Goal: Information Seeking & Learning: Learn about a topic

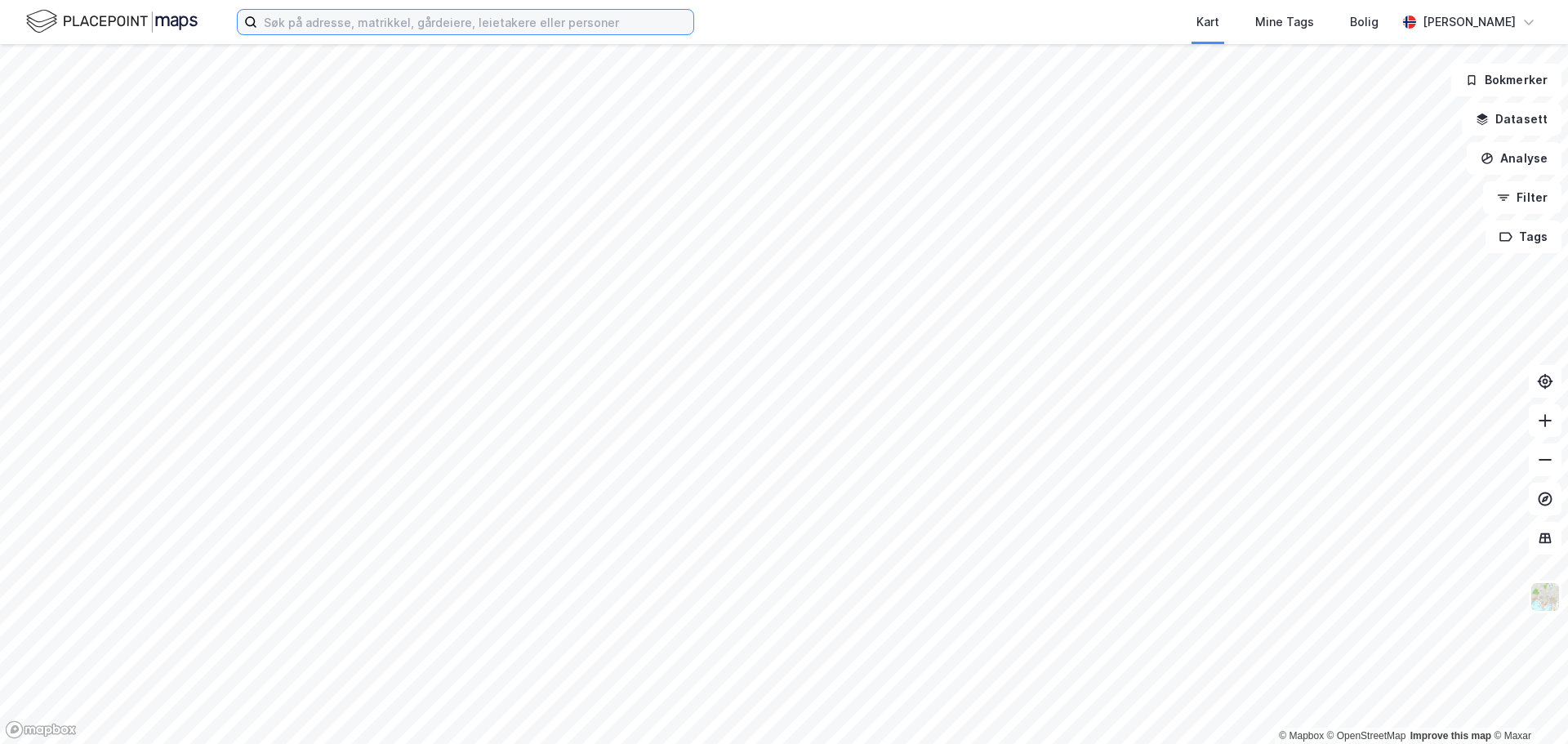
click at [319, 24] on input at bounding box center [475, 21] width 436 height 24
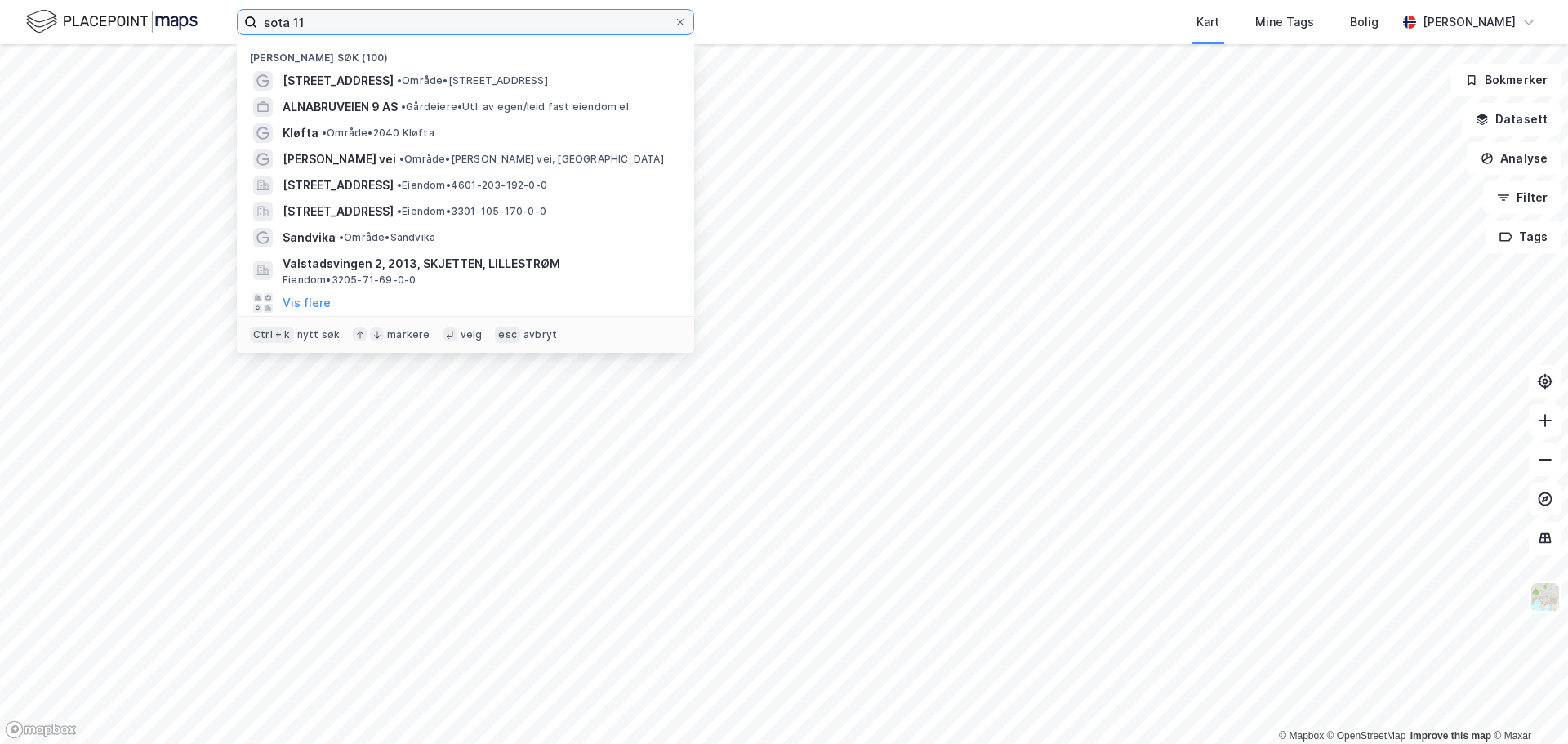
type input "sota 11"
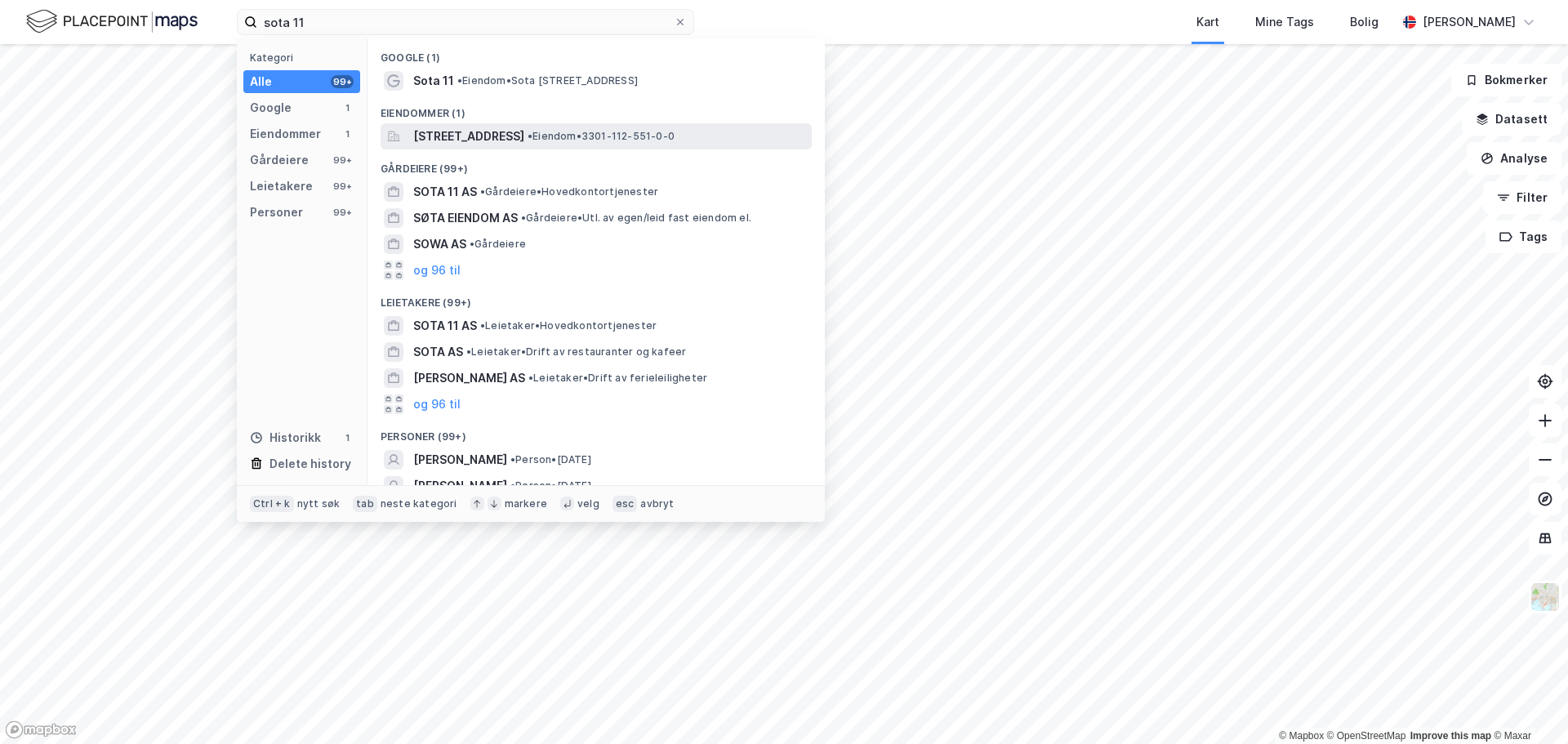
click at [455, 136] on span "[STREET_ADDRESS]" at bounding box center [469, 136] width 111 height 19
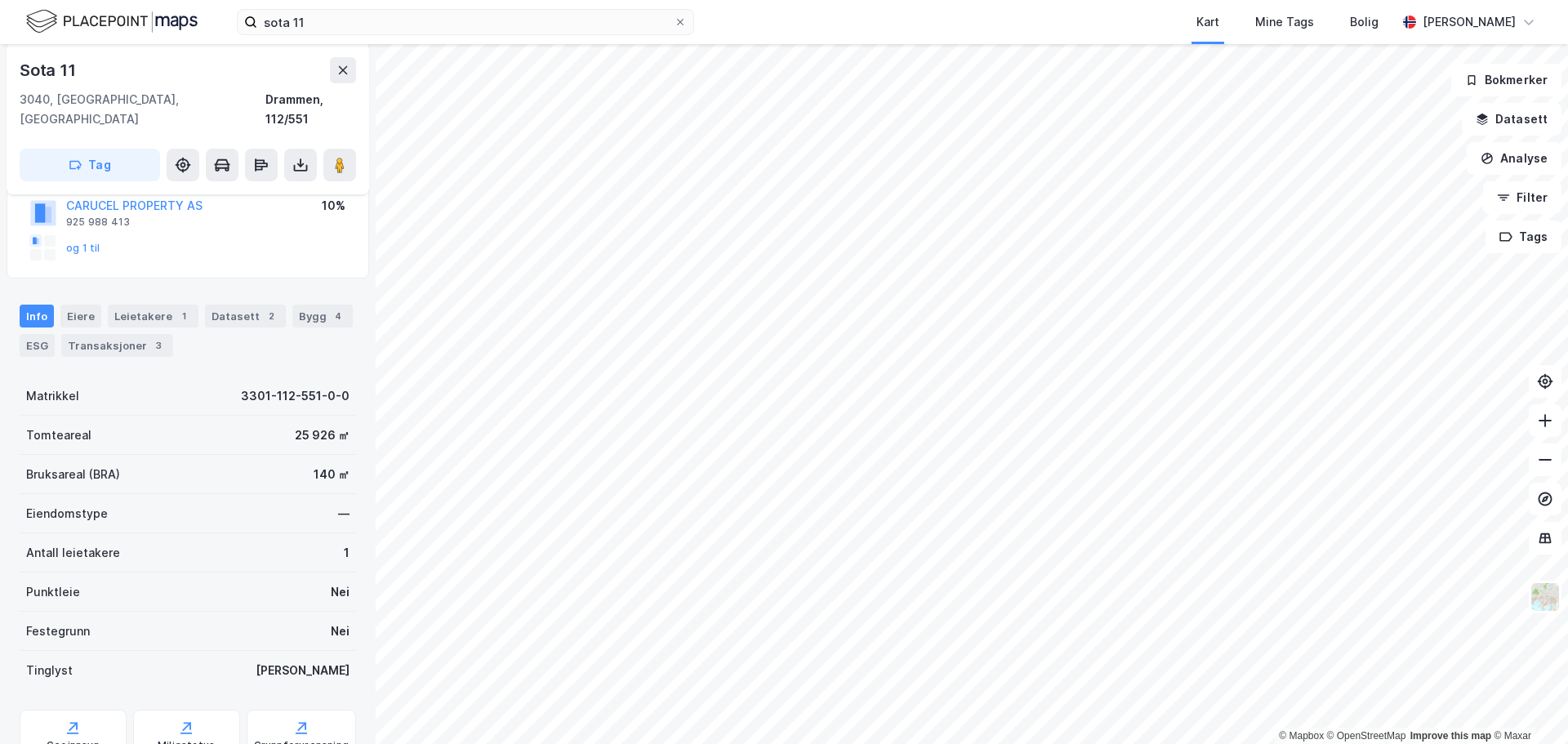
scroll to position [245, 0]
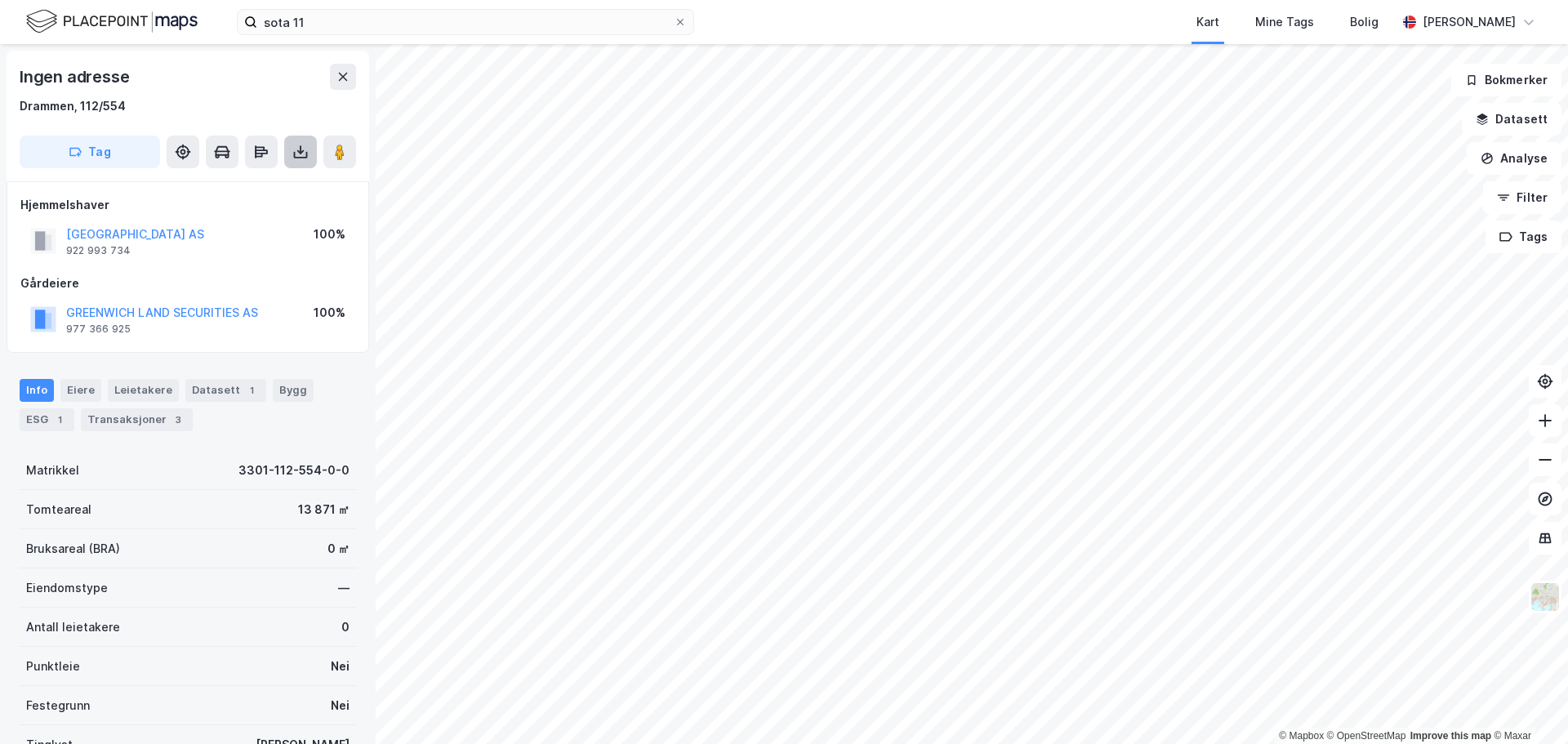
click at [293, 150] on icon at bounding box center [301, 152] width 17 height 17
click at [211, 186] on div "Last ned grunnbok" at bounding box center [219, 184] width 94 height 13
click at [175, 275] on div "Gårdeiere" at bounding box center [188, 283] width 335 height 19
click at [0, 0] on button "[GEOGRAPHIC_DATA] AS" at bounding box center [0, 0] width 0 height 0
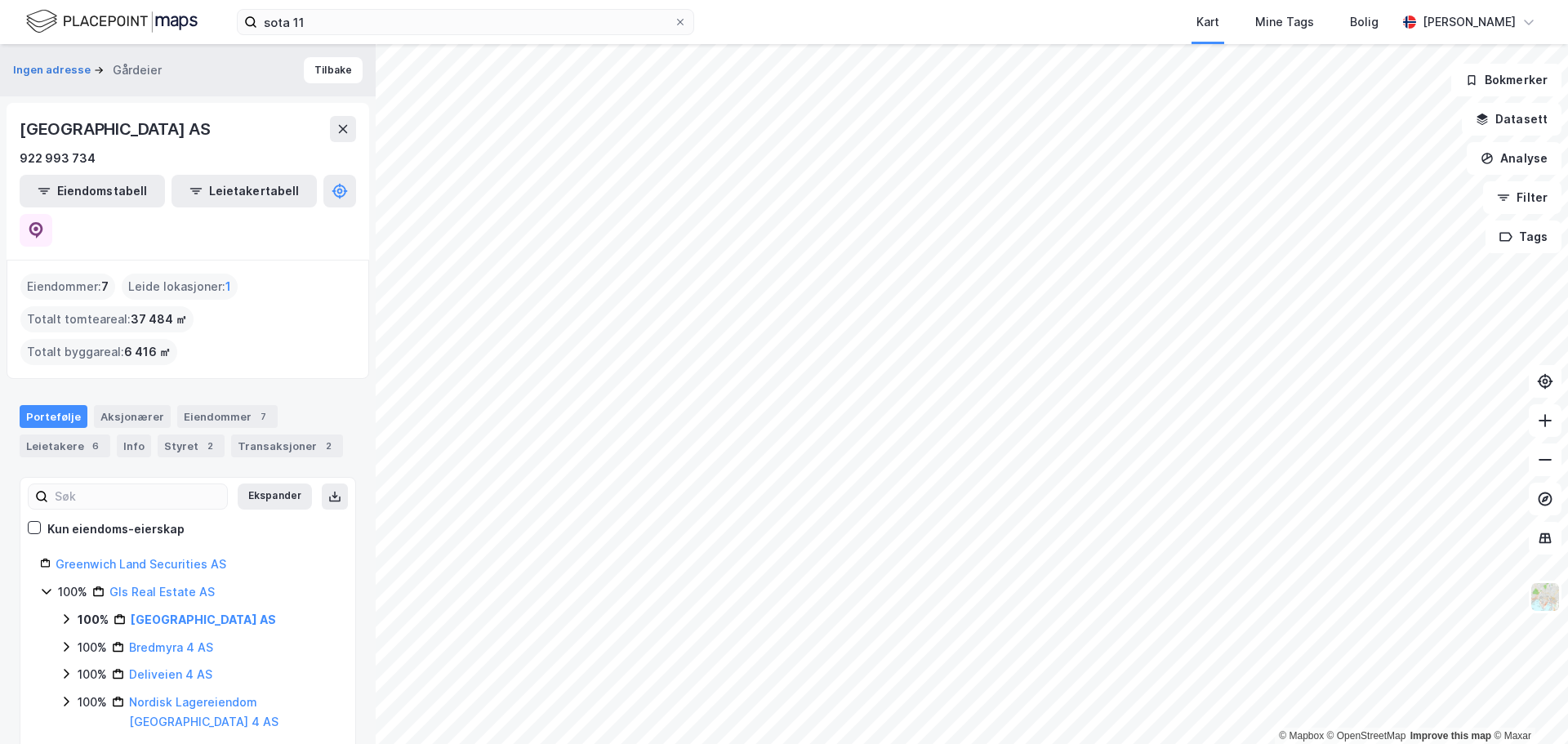
click at [290, 307] on div "Ingen adresse Gårdeier Tilbake [GEOGRAPHIC_DATA] AS 922 993 734 Eiendomstabell …" at bounding box center [188, 394] width 375 height 700
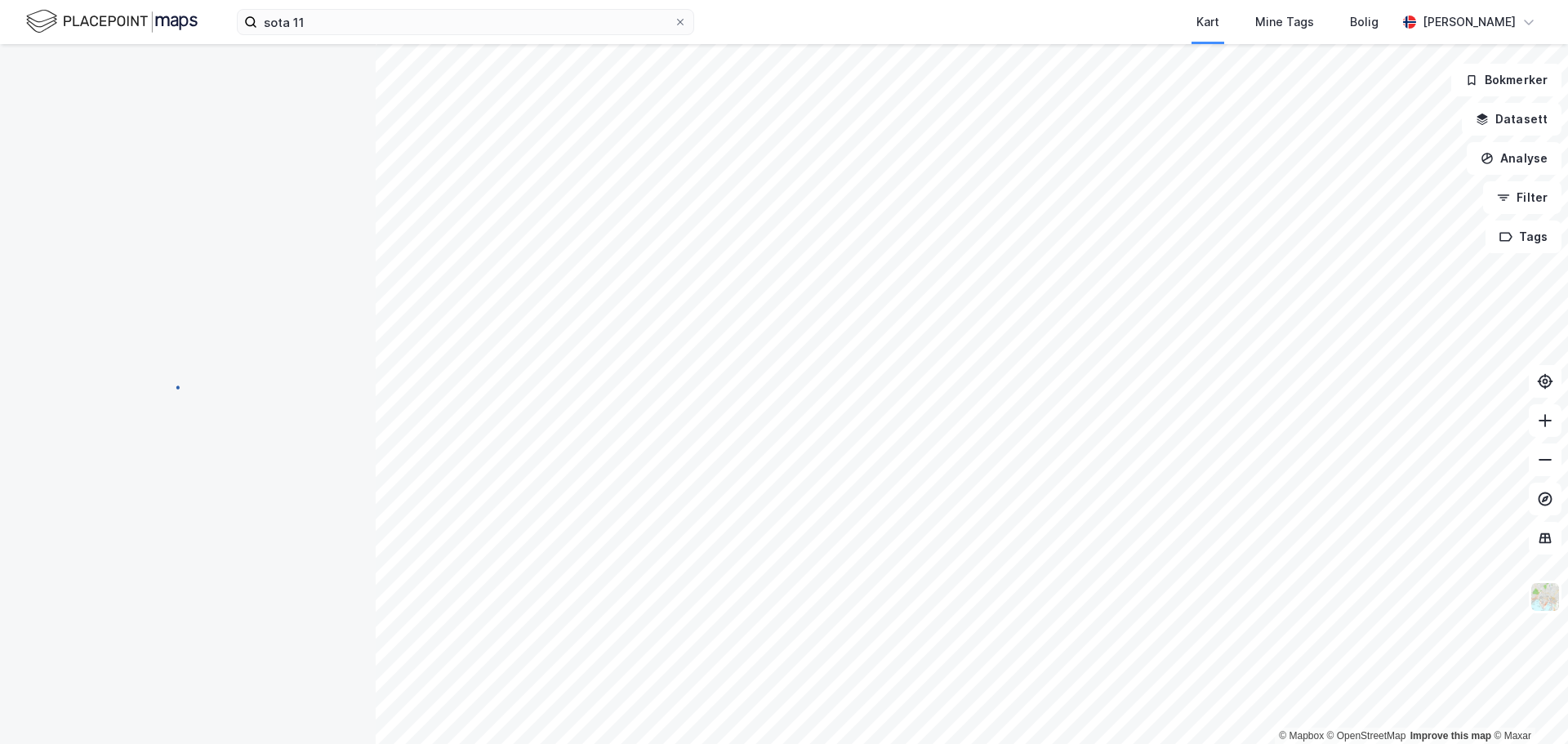
scroll to position [2, 0]
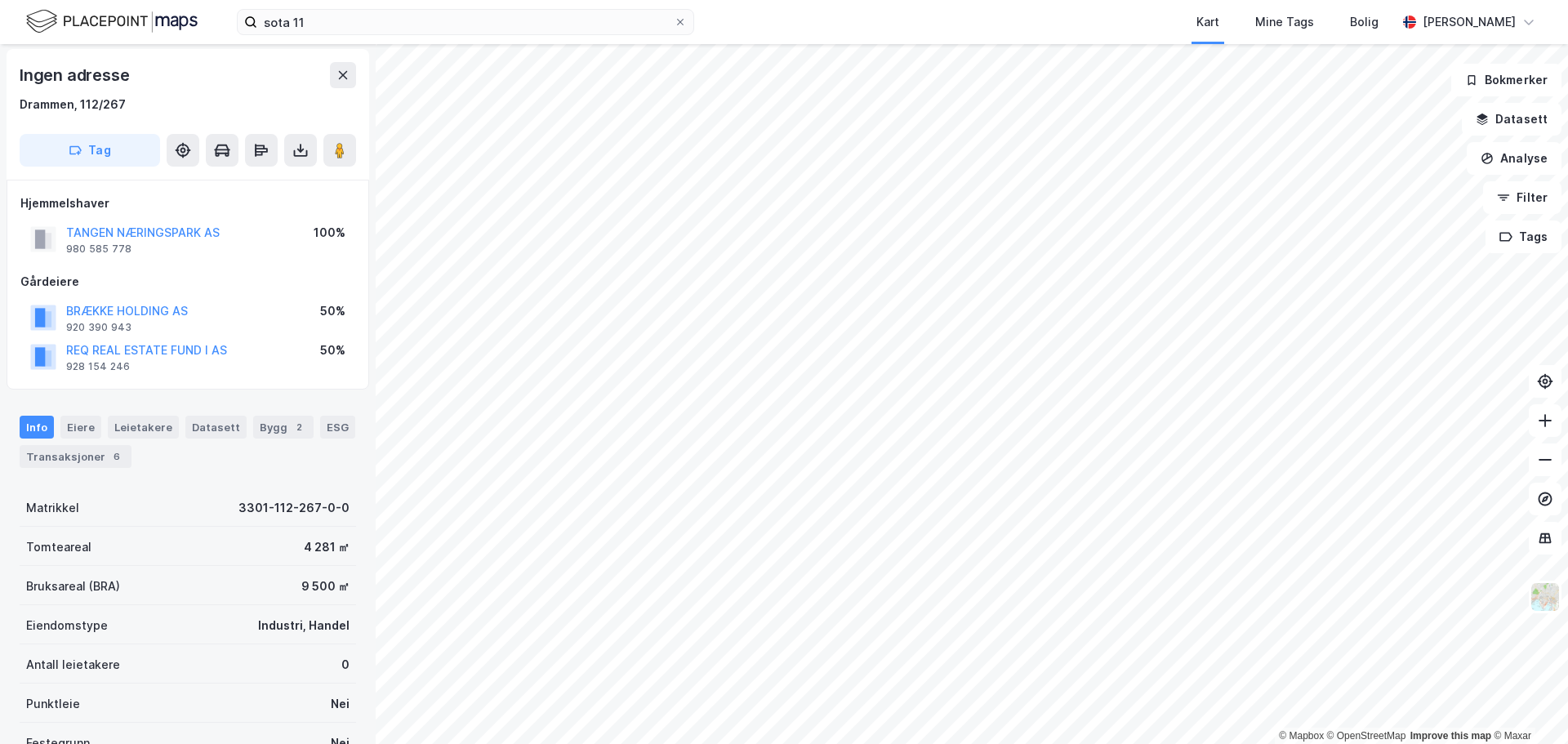
scroll to position [2, 0]
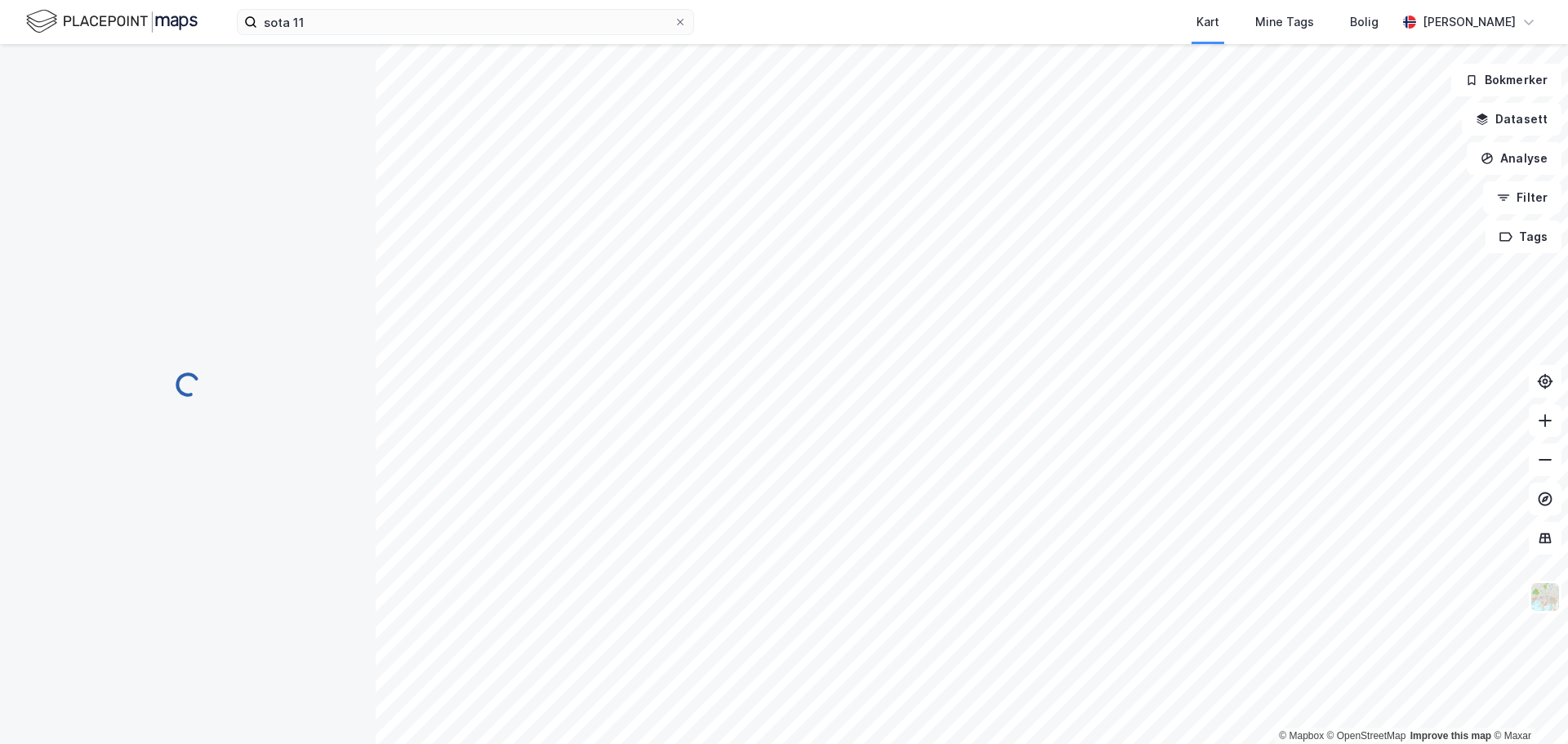
scroll to position [2, 0]
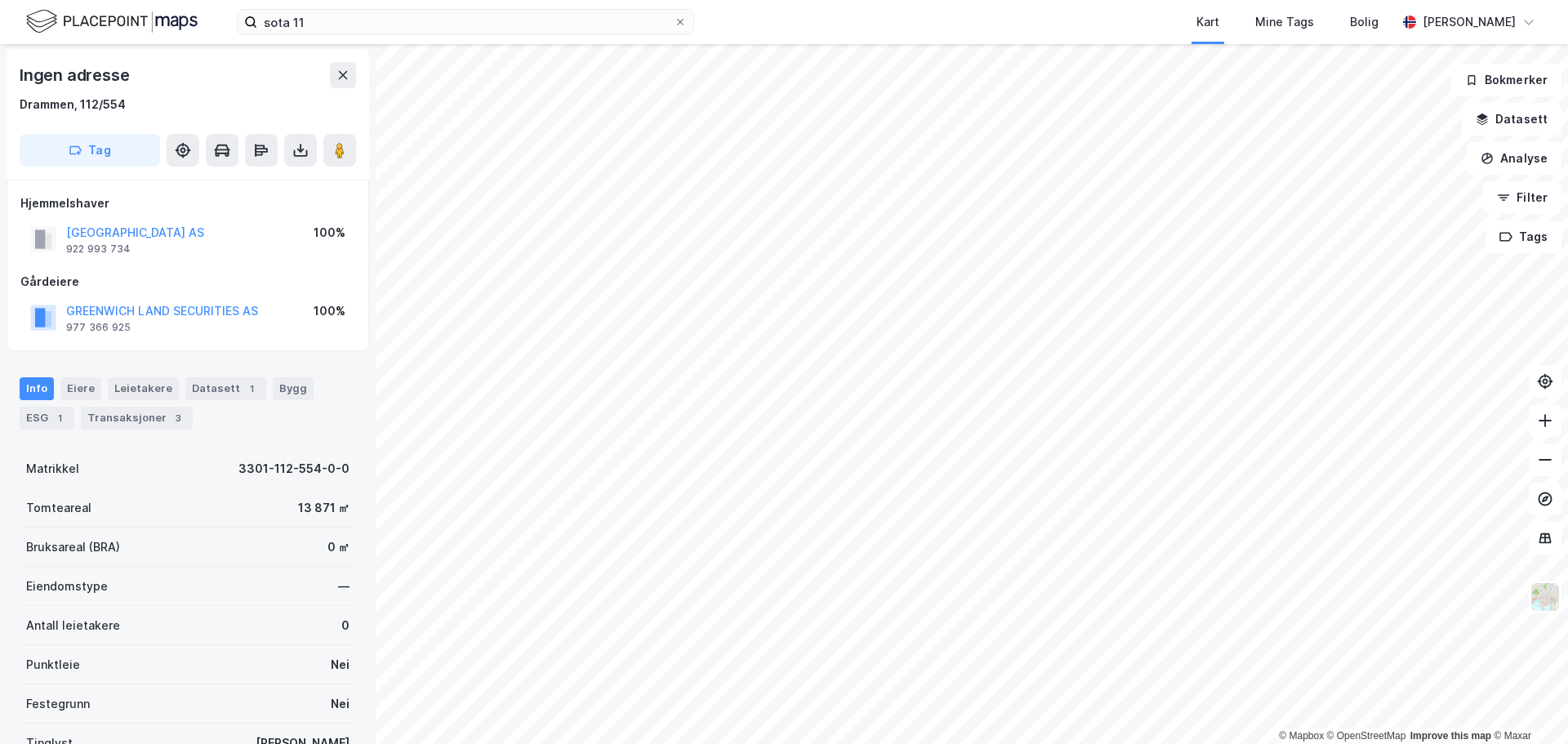
scroll to position [2, 0]
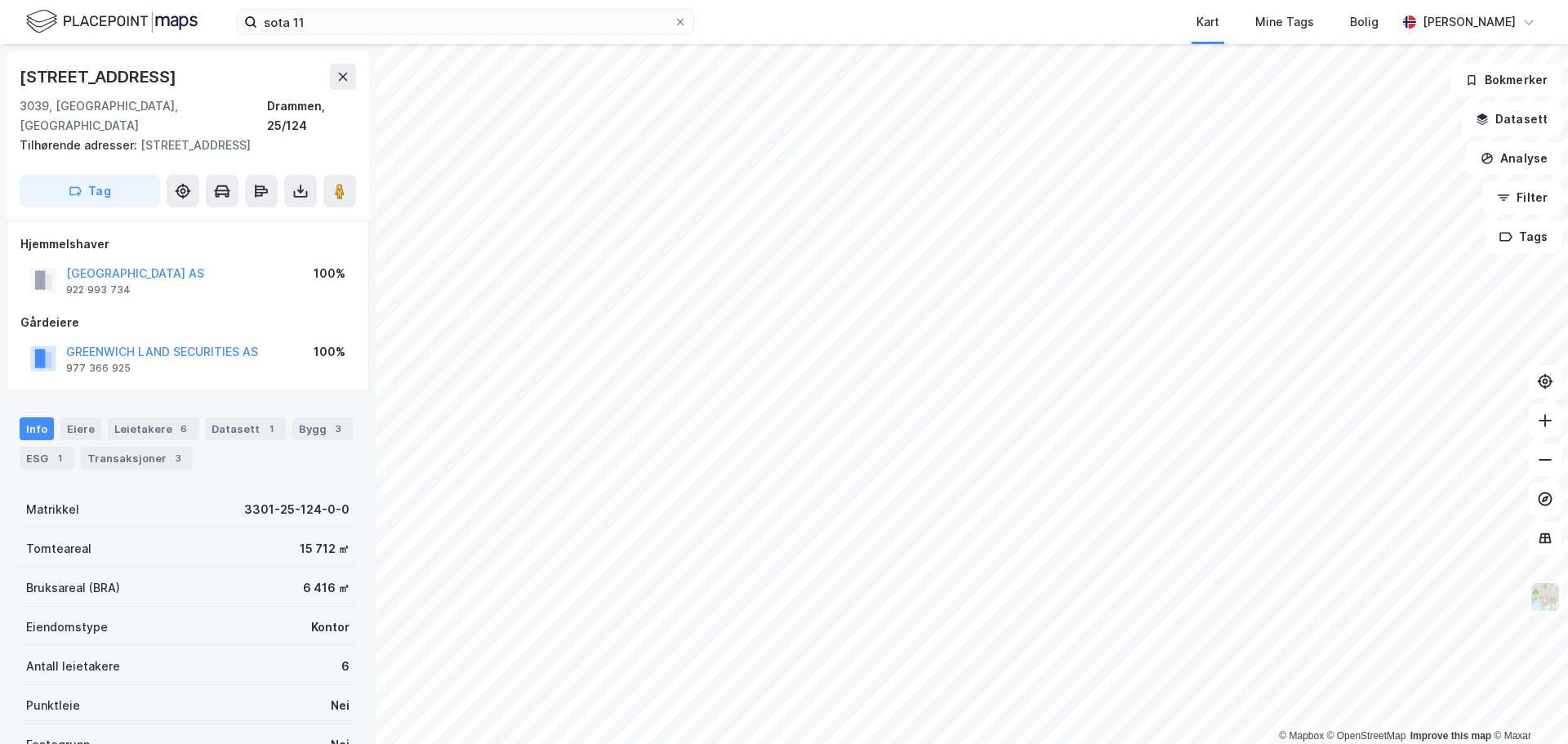
scroll to position [2, 0]
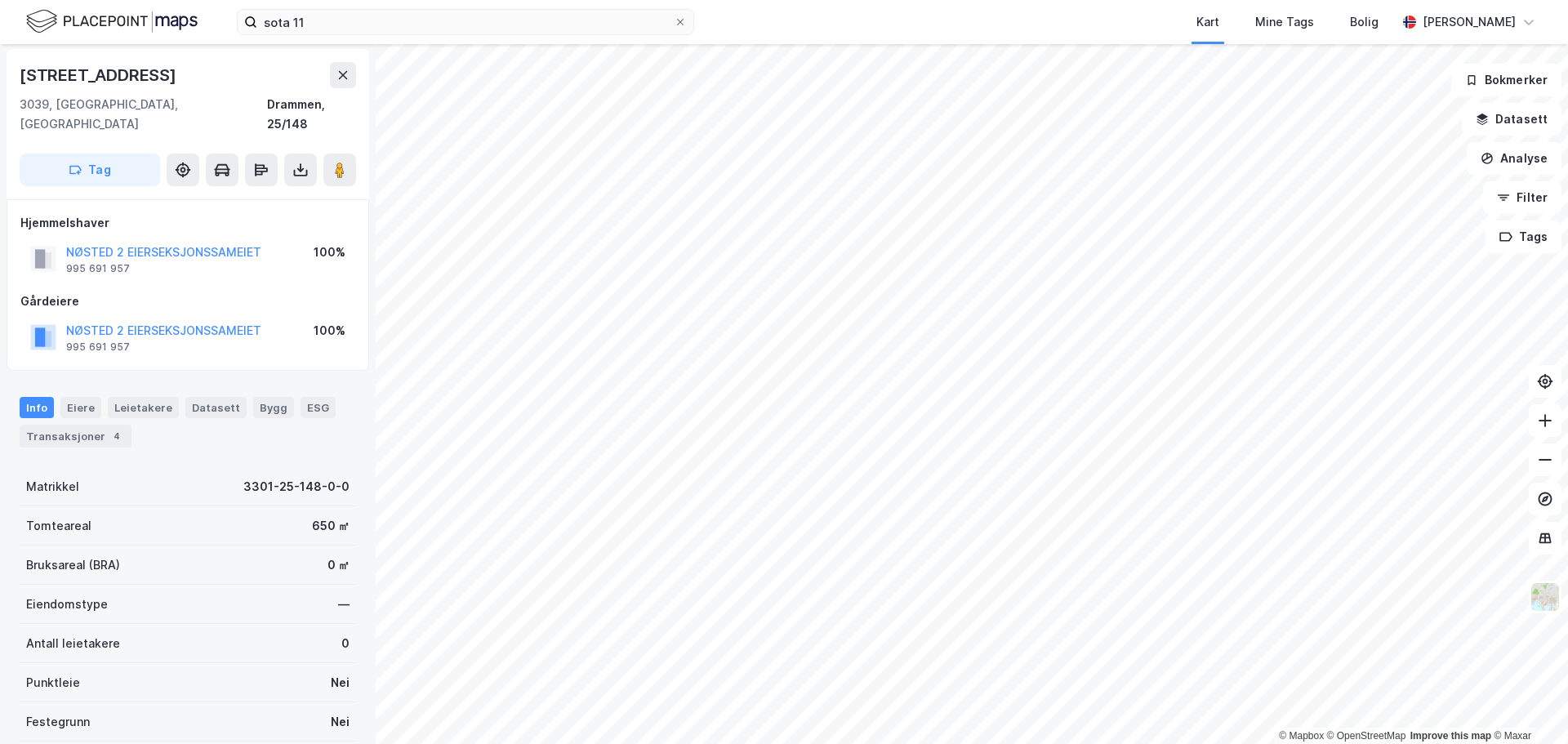
scroll to position [2, 0]
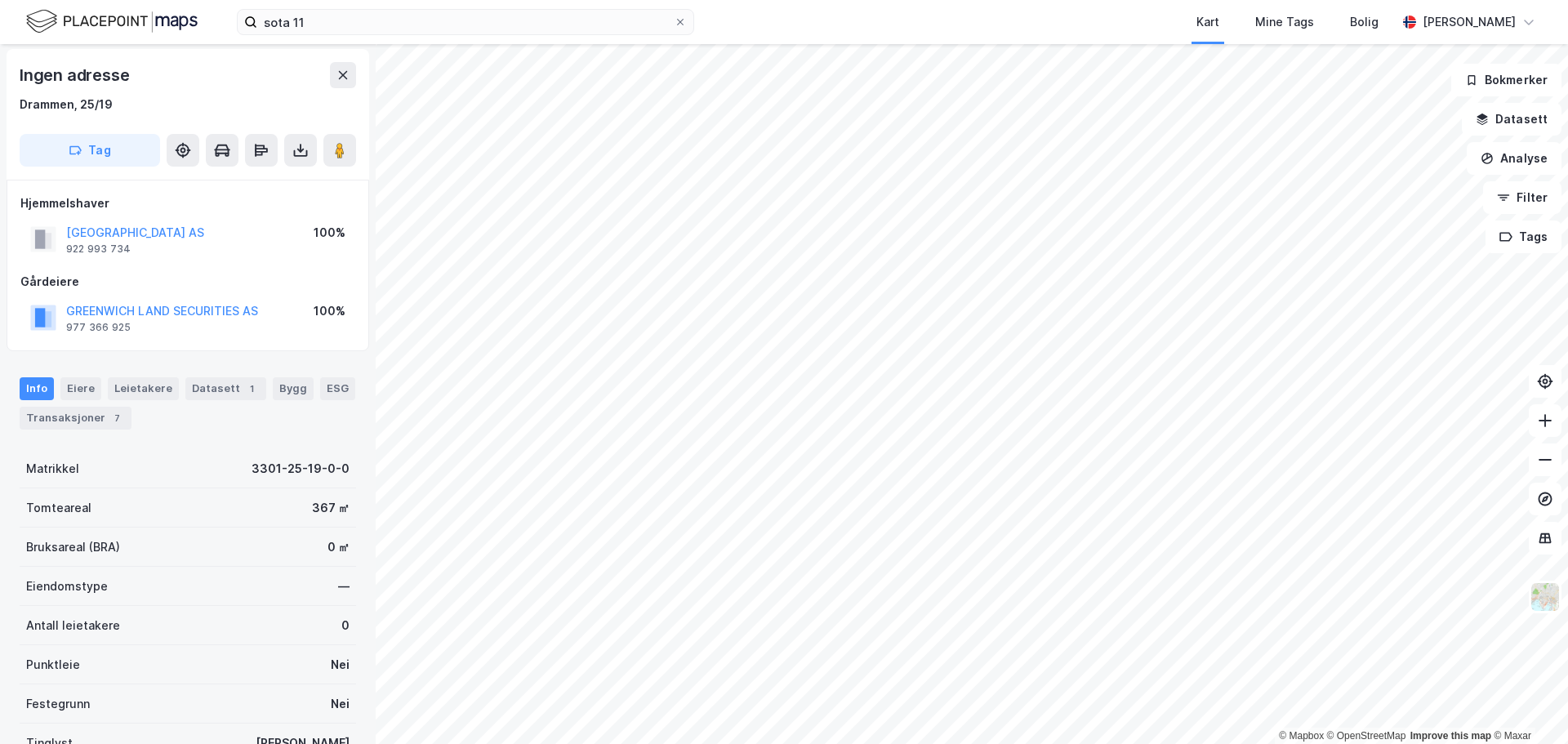
scroll to position [2, 0]
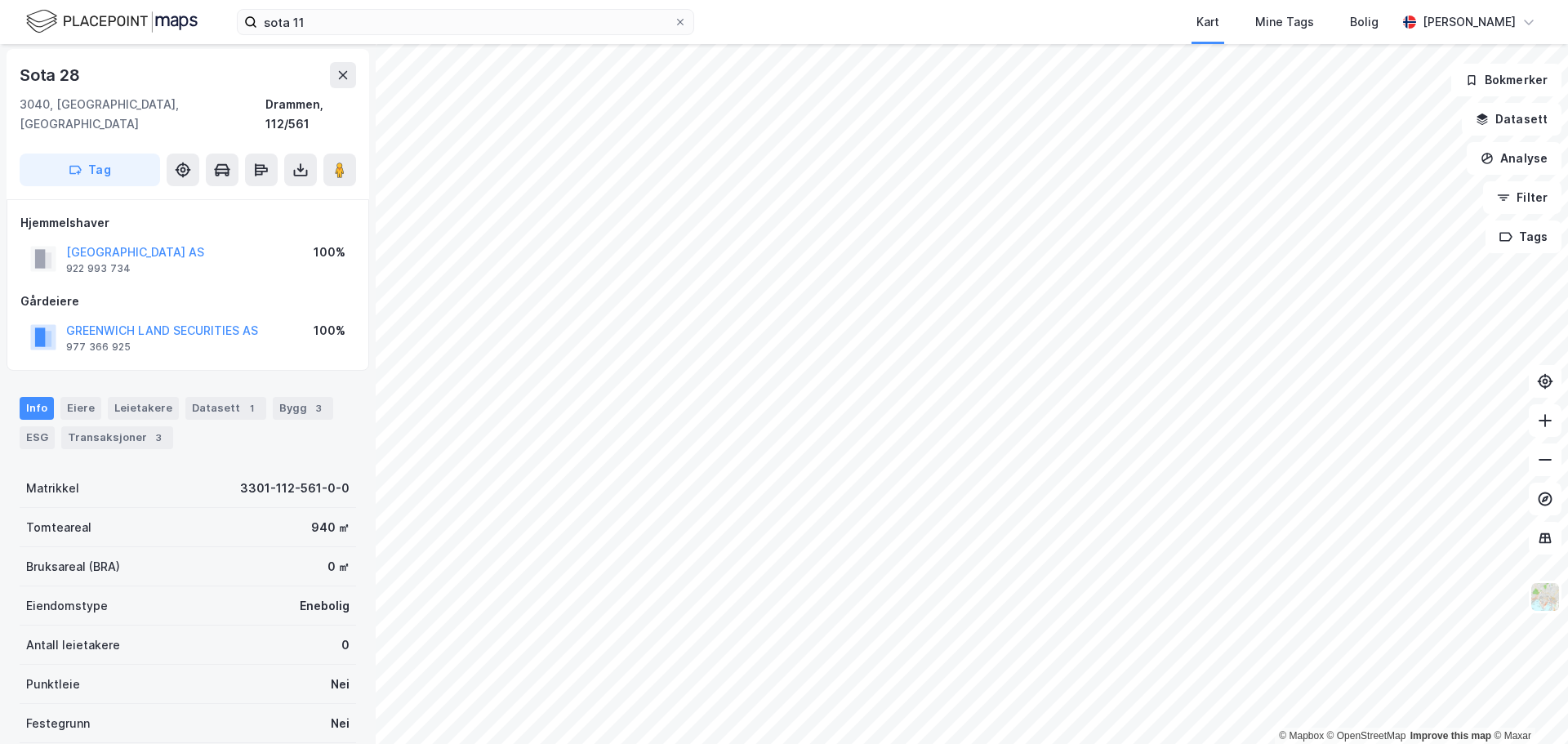
scroll to position [2, 0]
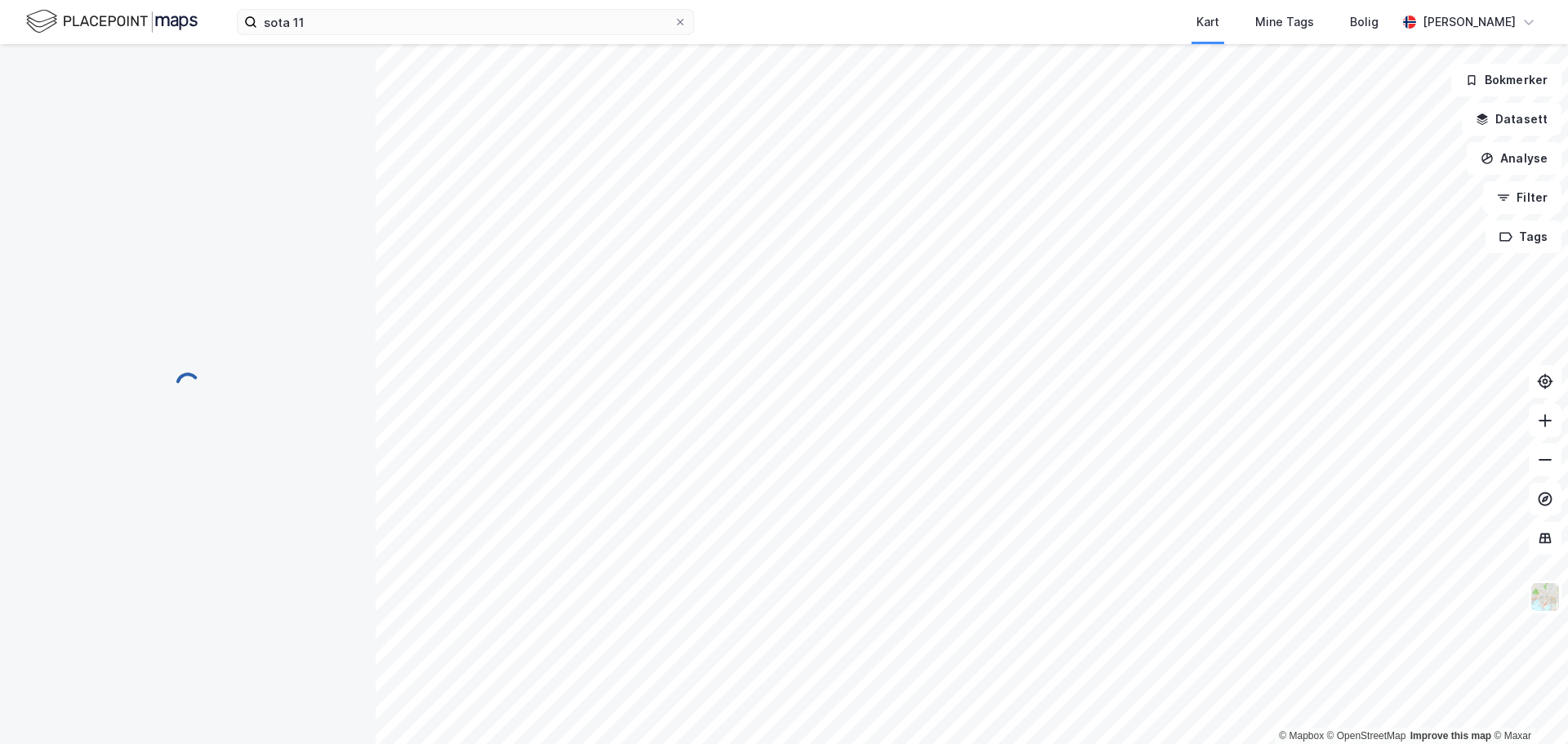
scroll to position [2, 0]
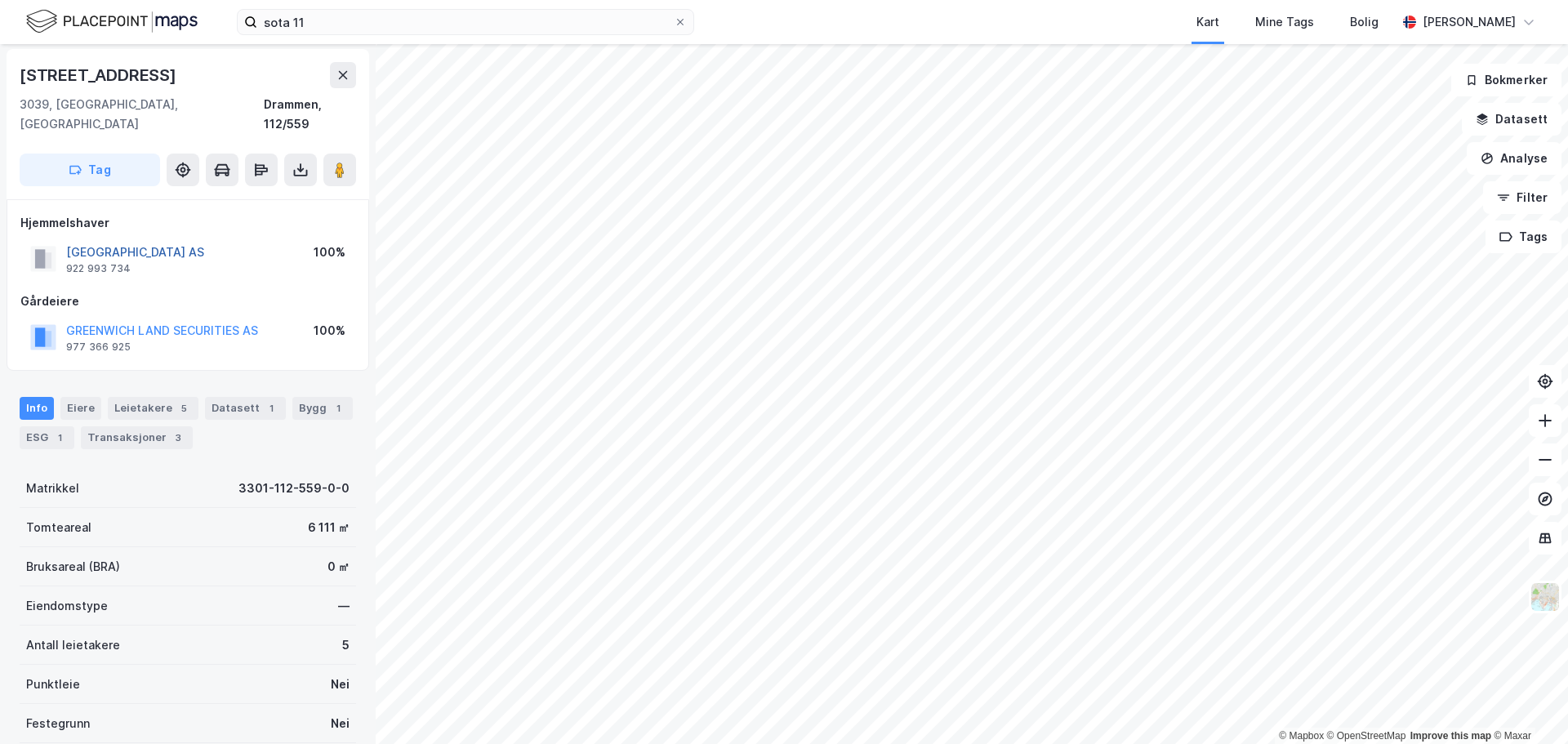
click at [0, 0] on button "[GEOGRAPHIC_DATA] AS" at bounding box center [0, 0] width 0 height 0
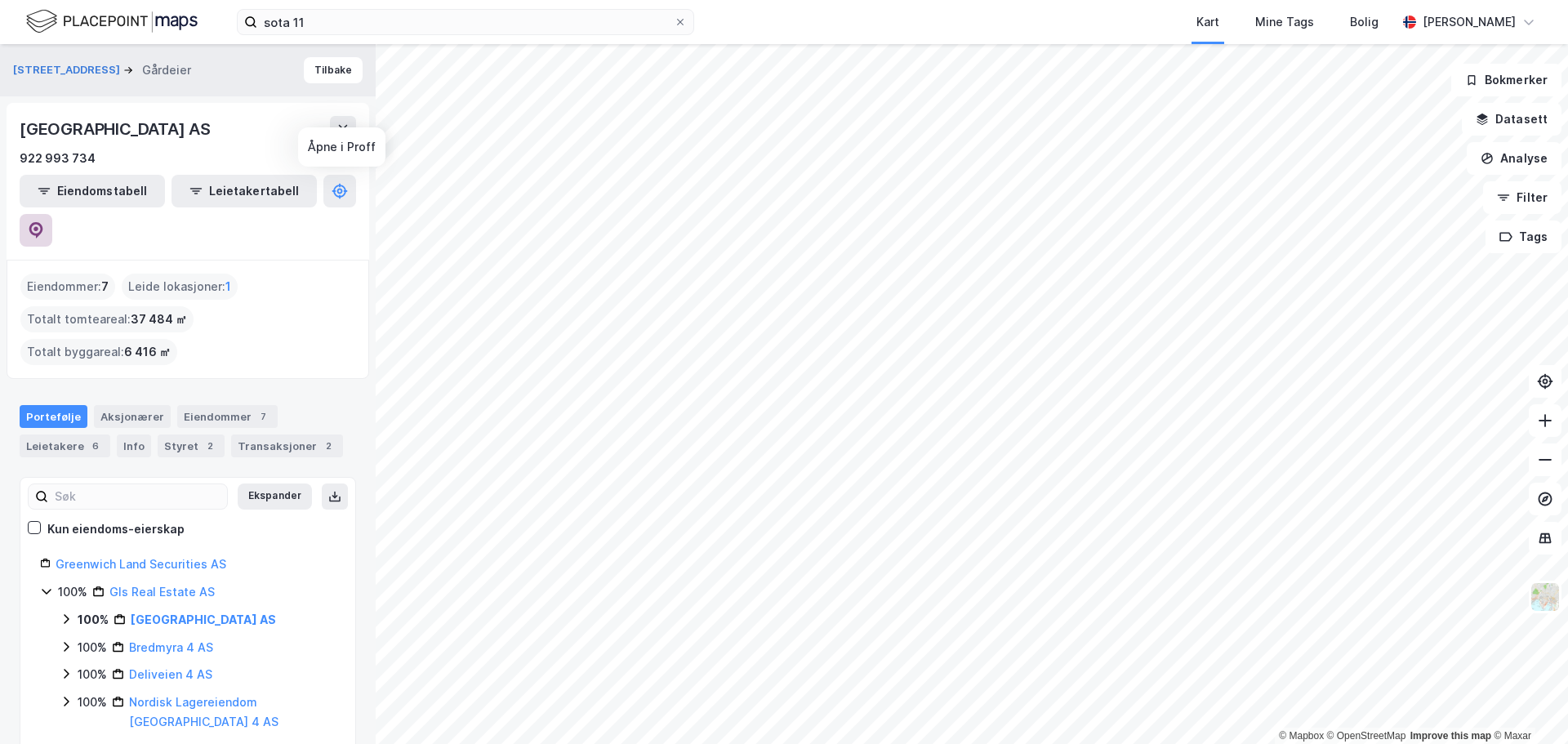
click at [44, 222] on icon at bounding box center [36, 230] width 17 height 17
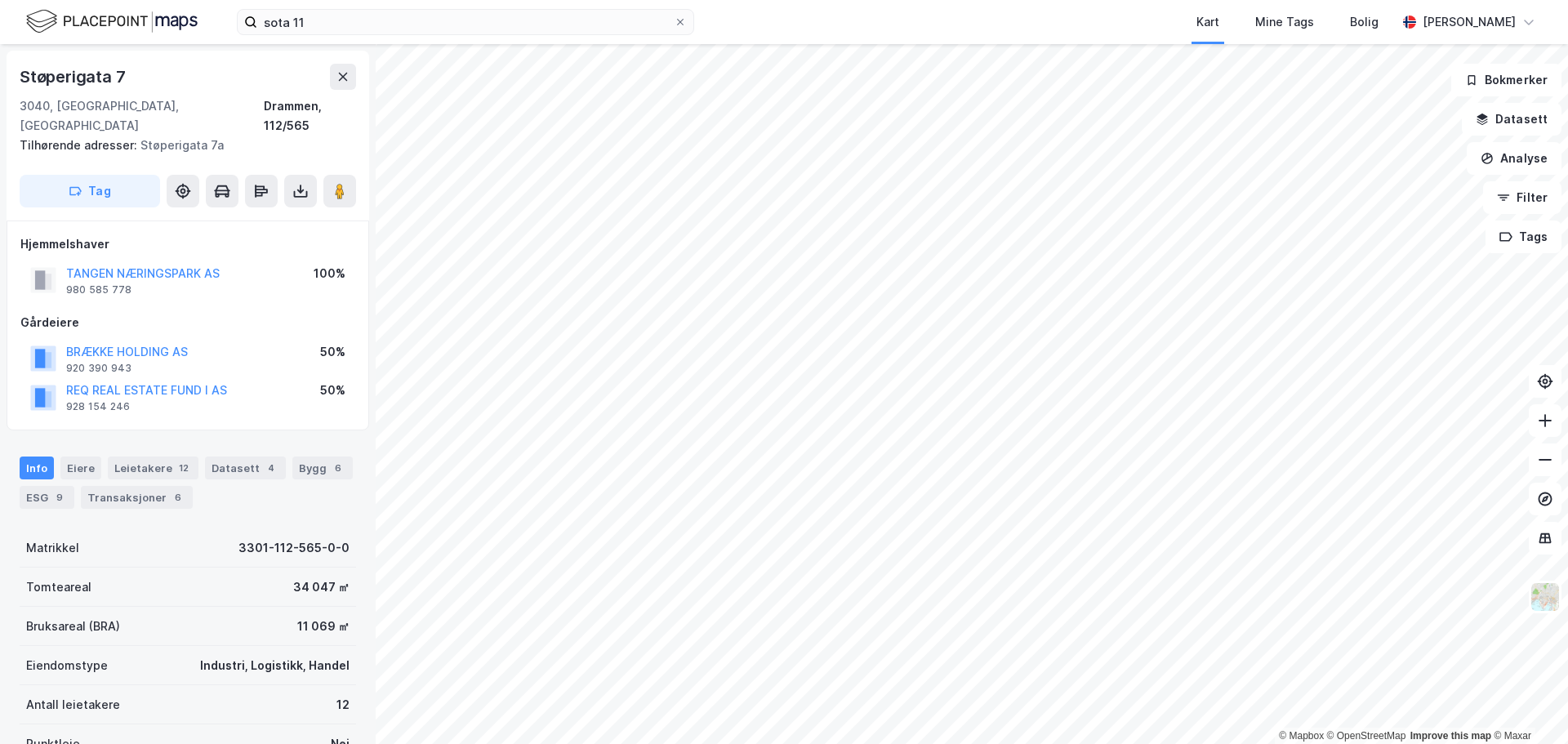
scroll to position [2, 0]
click at [116, 484] on div "Transaksjoner 6" at bounding box center [136, 496] width 112 height 23
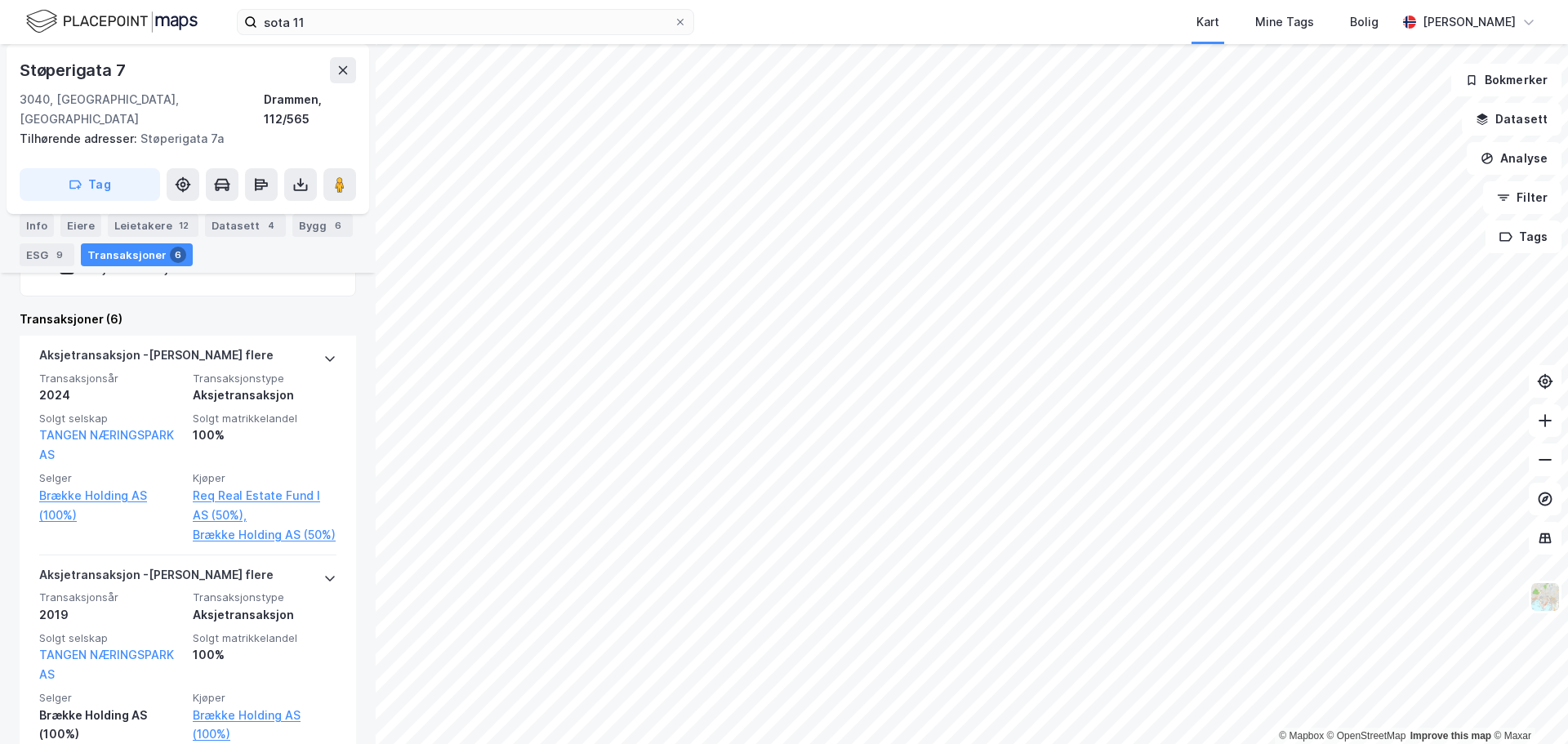
scroll to position [501, 0]
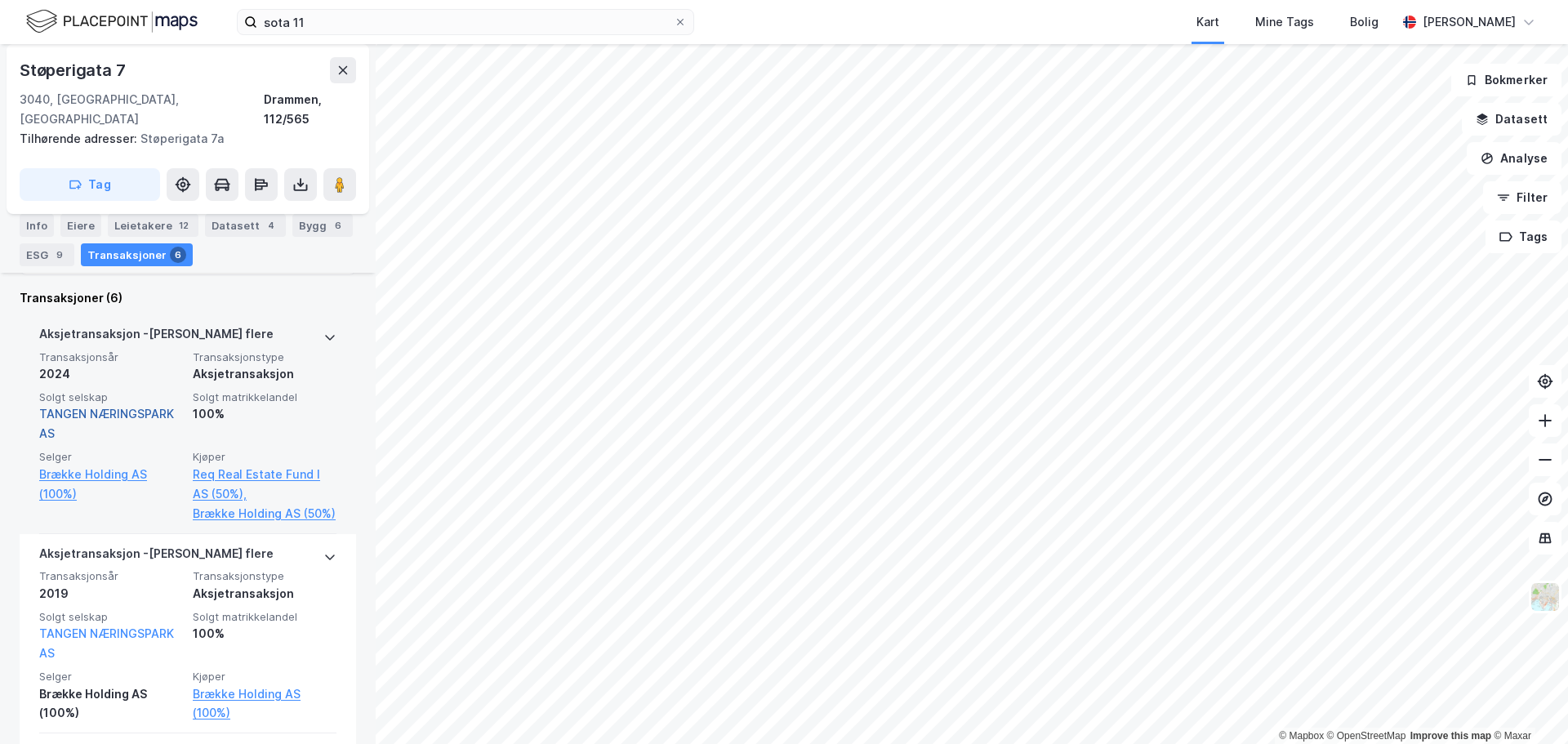
click at [97, 407] on link "TANGEN NÆRINGSPARK AS" at bounding box center [106, 423] width 135 height 33
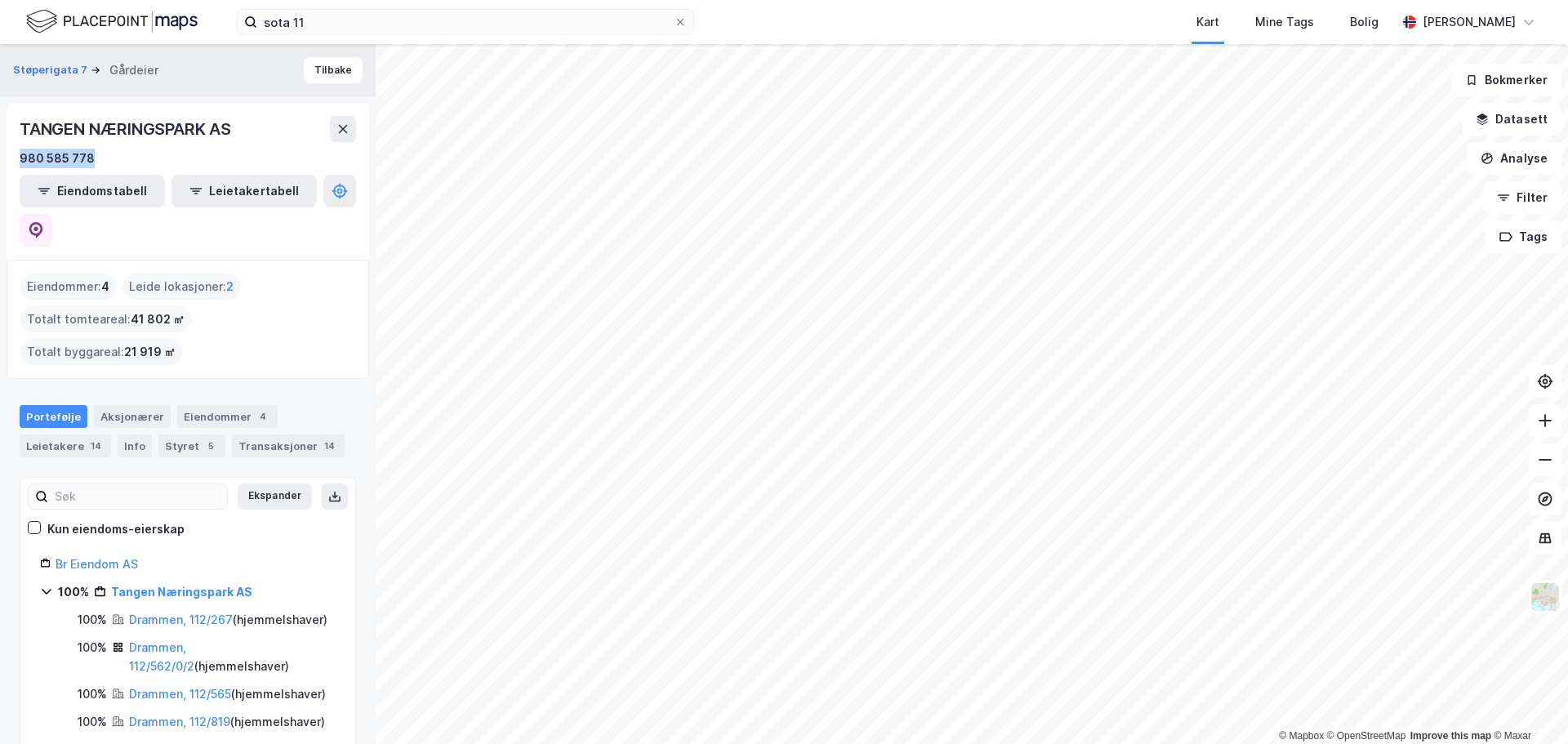
drag, startPoint x: 19, startPoint y: 157, endPoint x: 106, endPoint y: 165, distance: 87.4
click at [106, 165] on div "980 585 778" at bounding box center [188, 159] width 337 height 19
copy div "980 585 778"
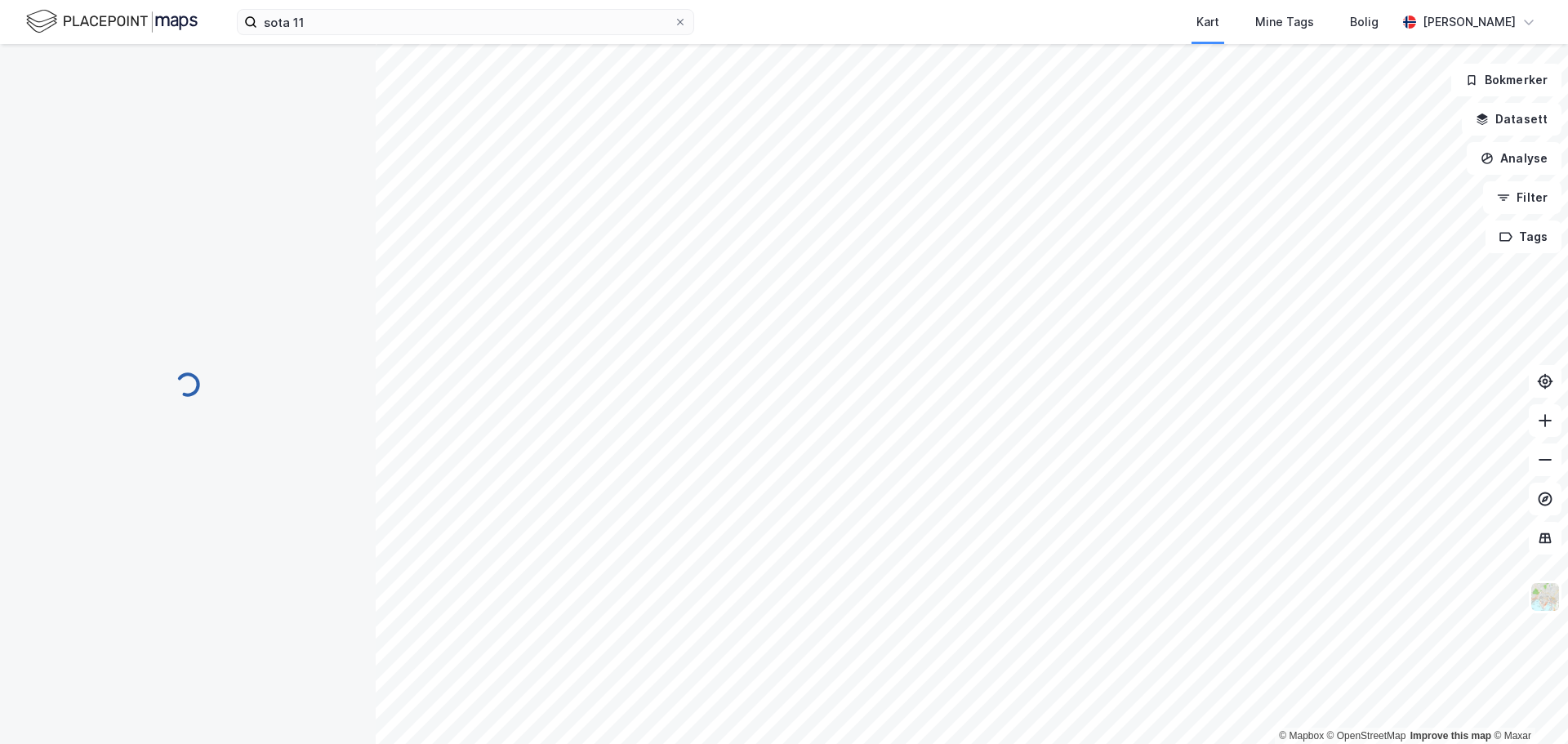
scroll to position [90, 0]
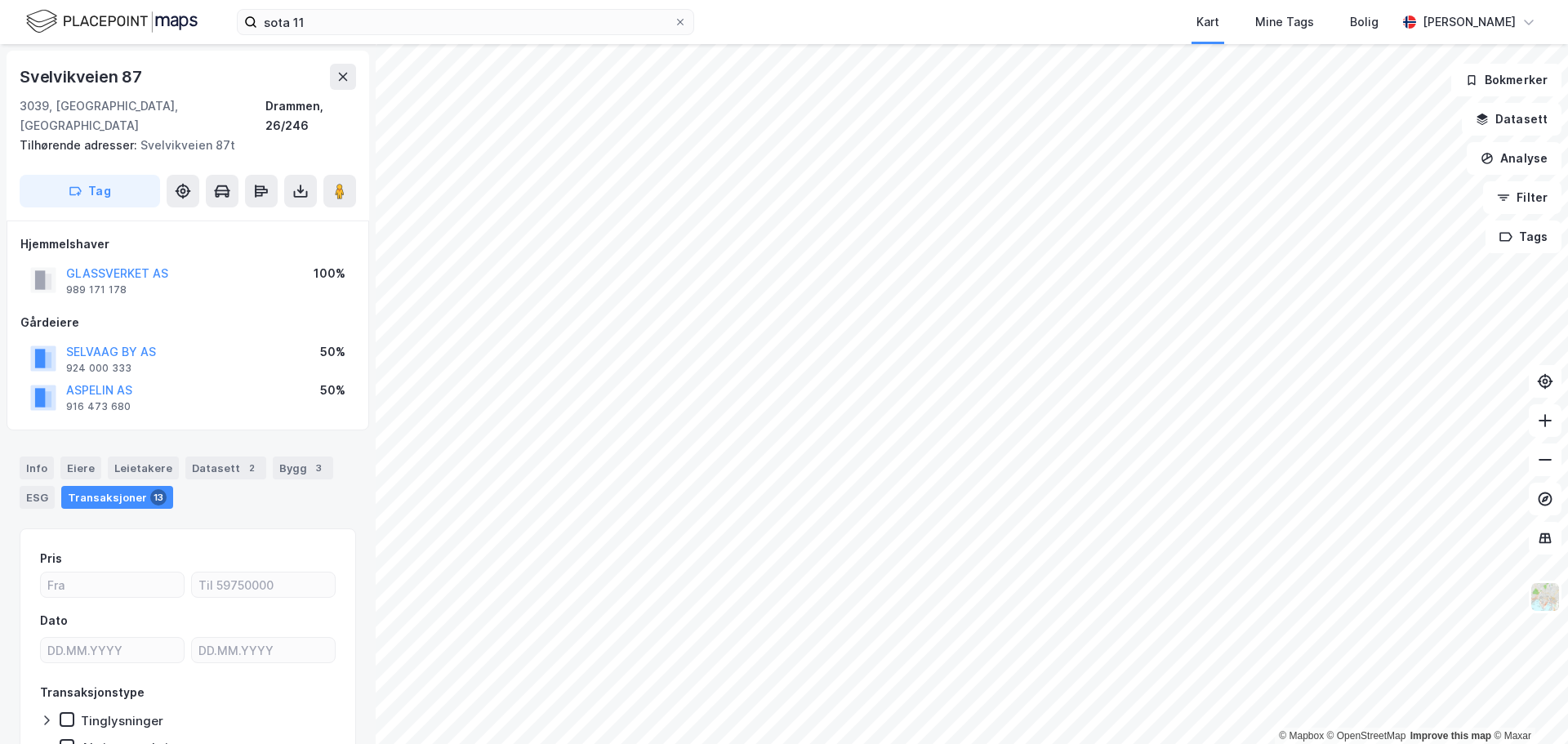
scroll to position [71, 0]
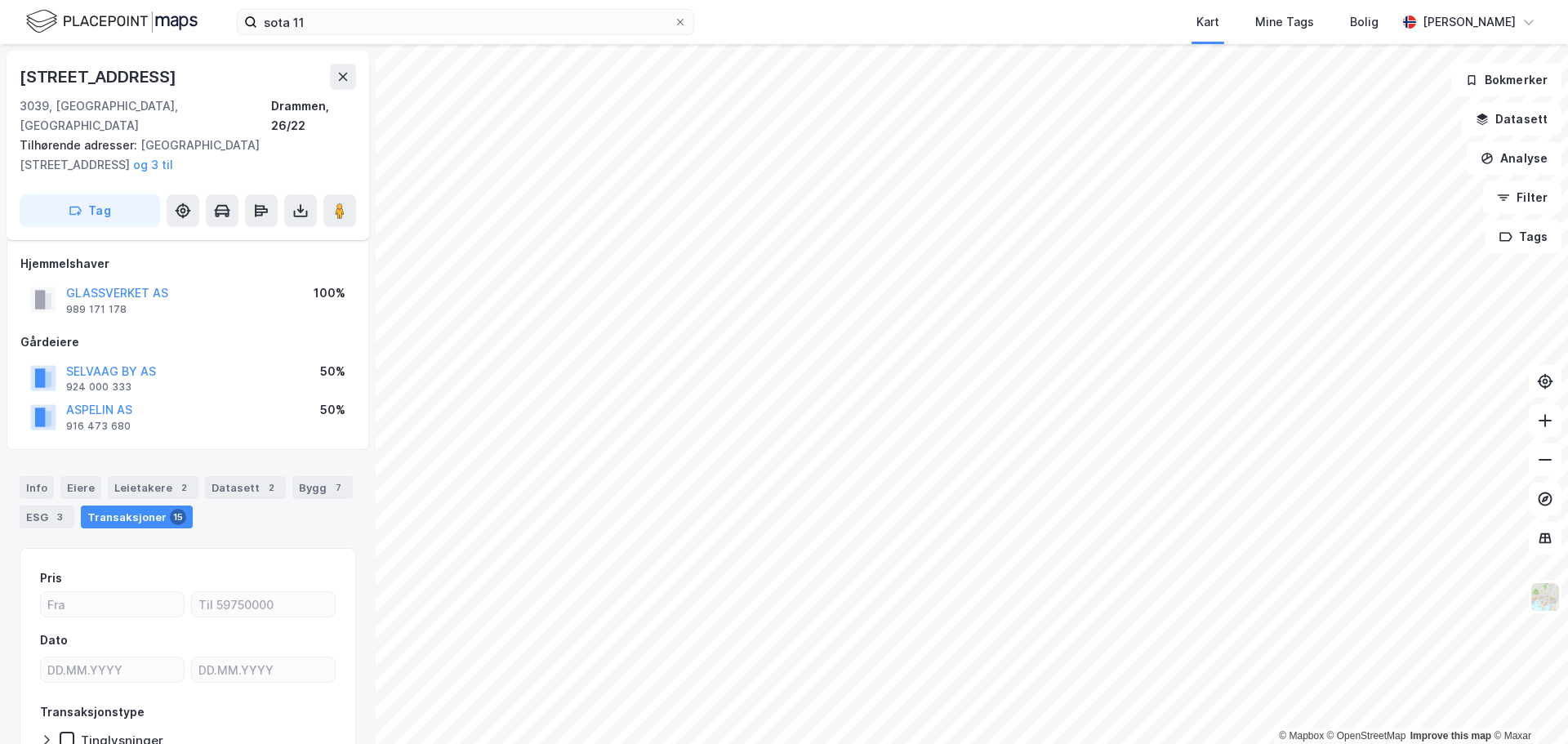
scroll to position [71, 0]
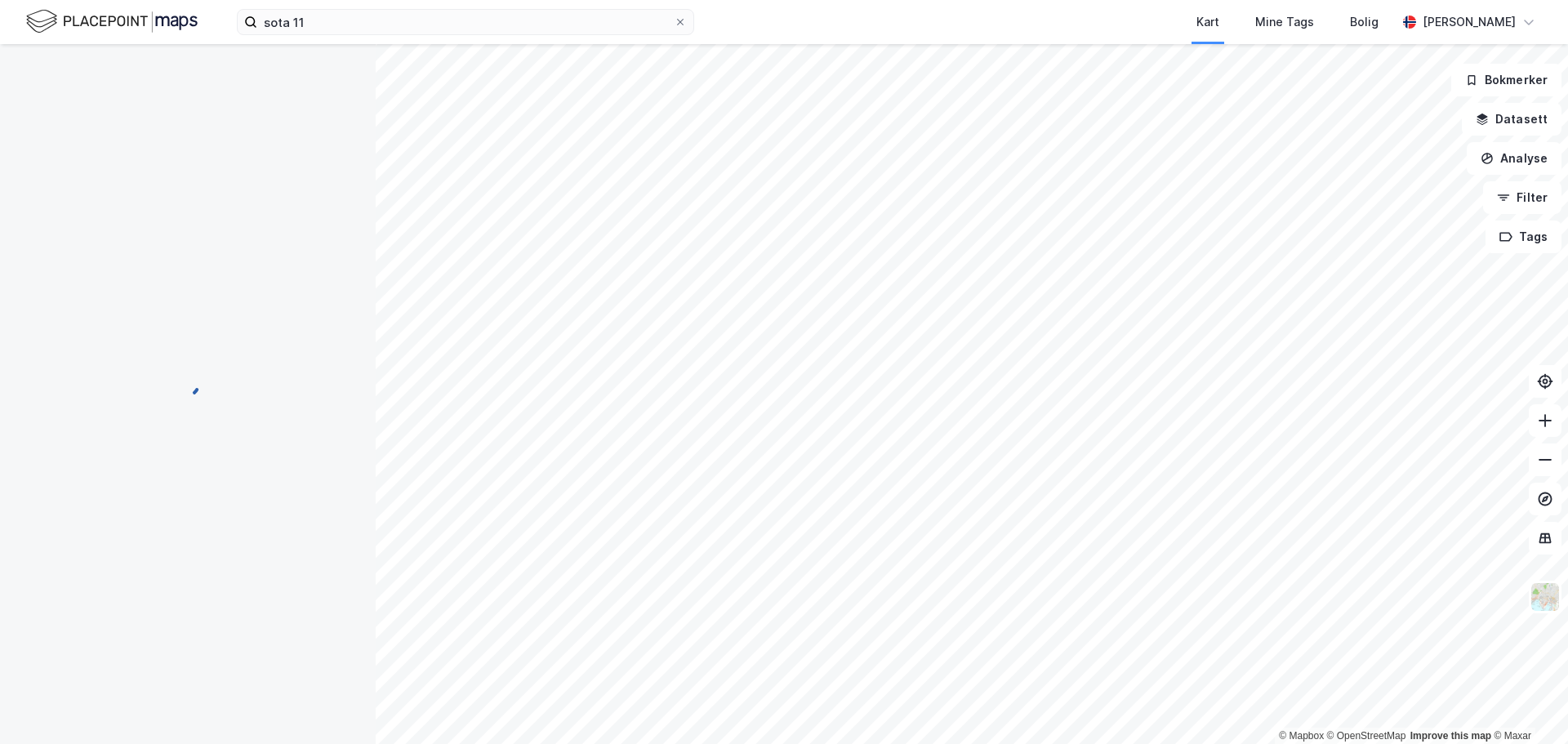
scroll to position [3, 0]
